Goal: Communication & Community: Answer question/provide support

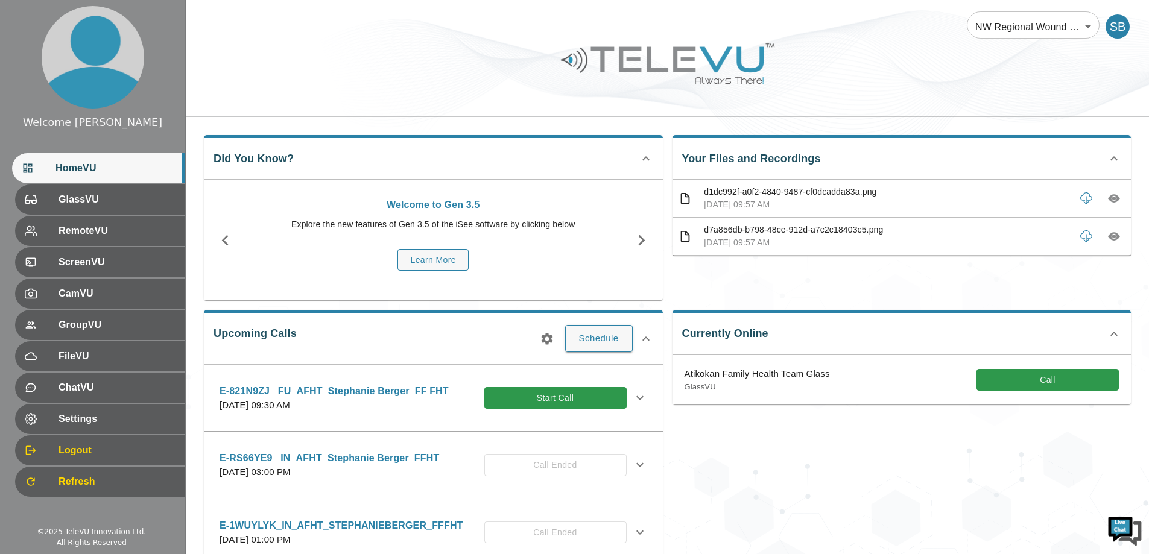
drag, startPoint x: 857, startPoint y: 403, endPoint x: 875, endPoint y: 507, distance: 105.3
click at [875, 507] on div "Currently Online Atikokan Family Health Team Glass GlassVU Call" at bounding box center [897, 457] width 469 height 314
click at [1037, 388] on button "Call" at bounding box center [1047, 380] width 142 height 22
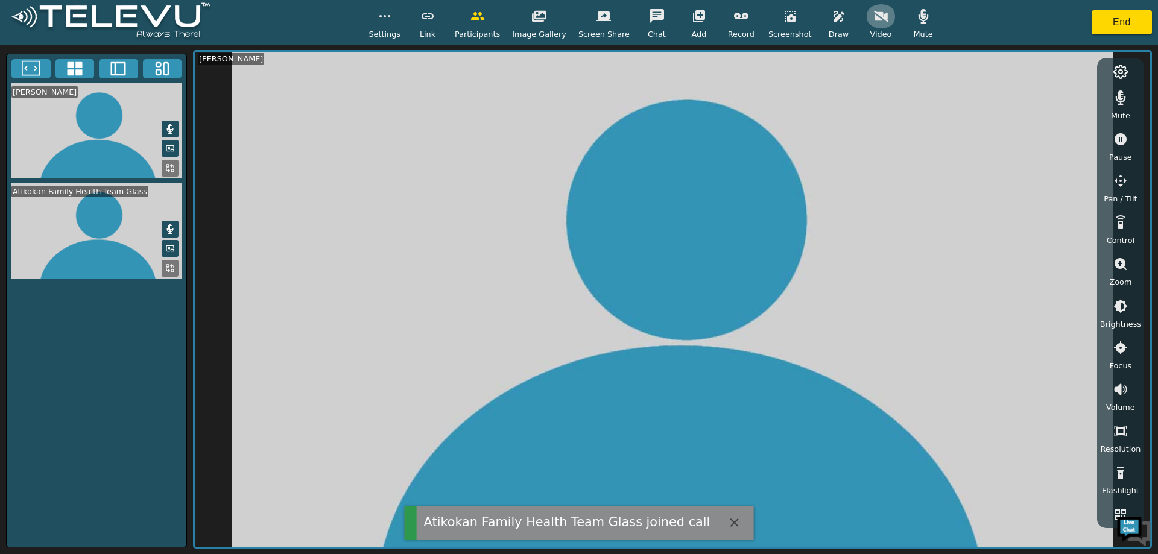
click at [866, 25] on button "button" at bounding box center [881, 16] width 30 height 24
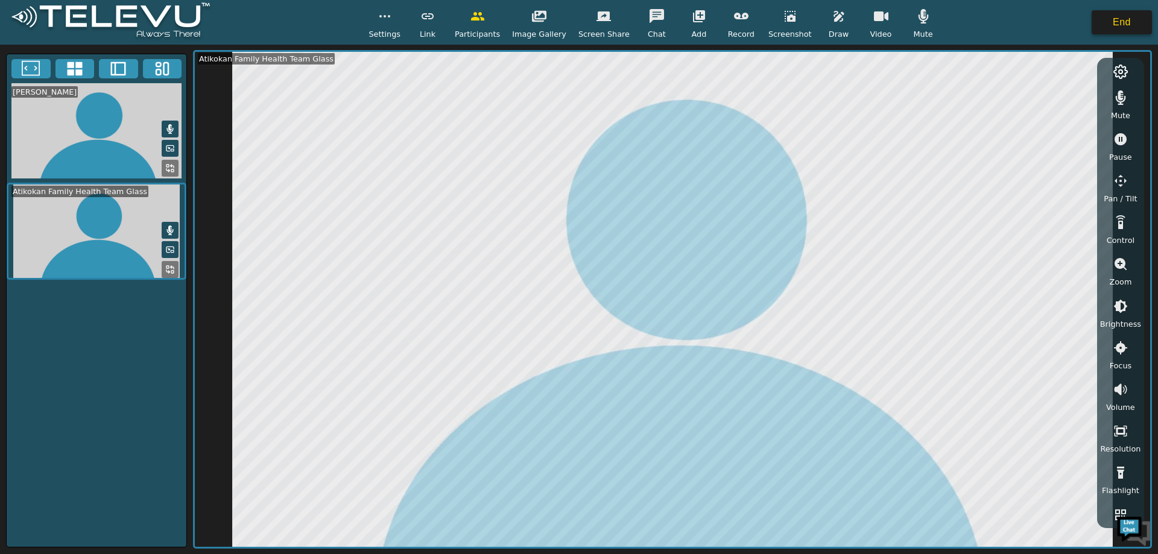
click at [1111, 22] on button "End" at bounding box center [1121, 22] width 60 height 24
